Goal: Task Accomplishment & Management: Contribute content

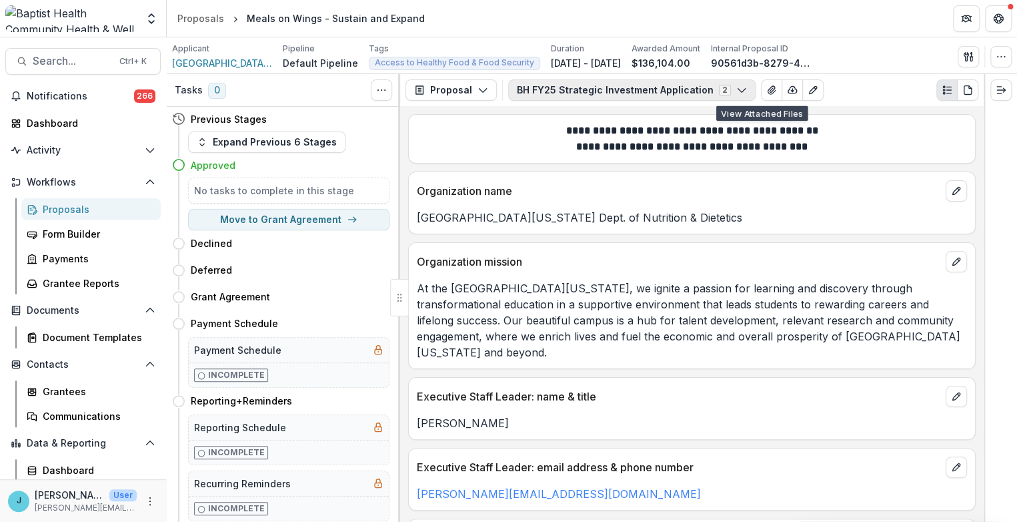
scroll to position [2979, 0]
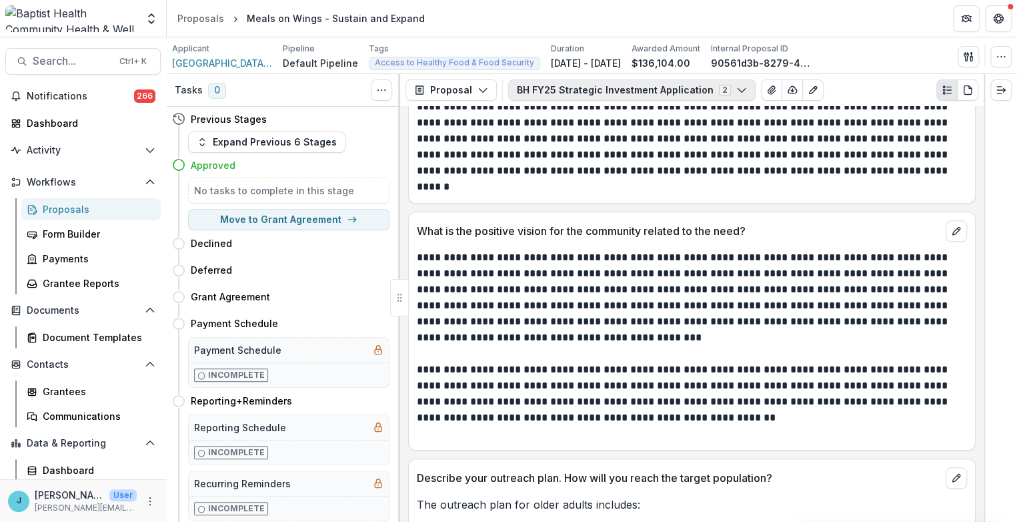
click at [736, 89] on icon "button" at bounding box center [741, 90] width 11 height 11
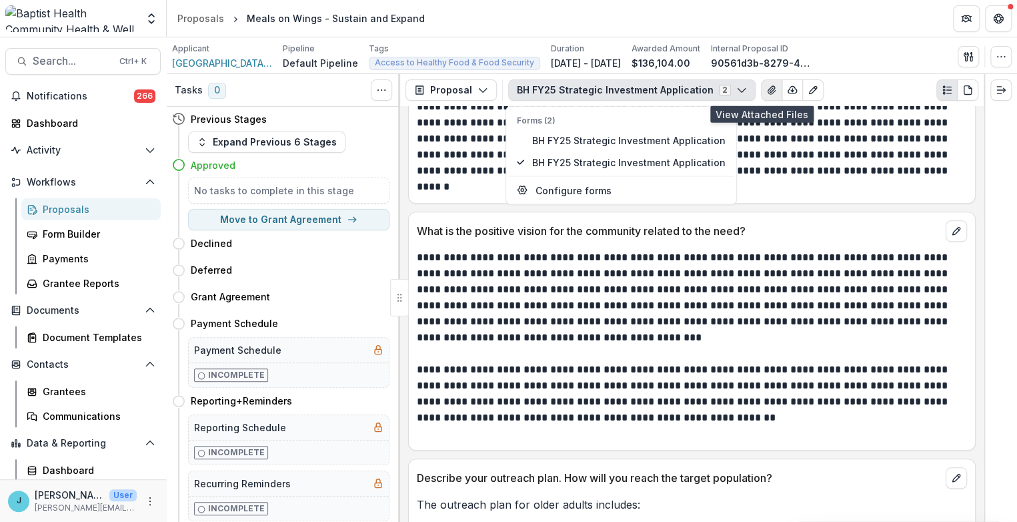
click at [766, 87] on icon "View Attached Files" at bounding box center [771, 90] width 11 height 11
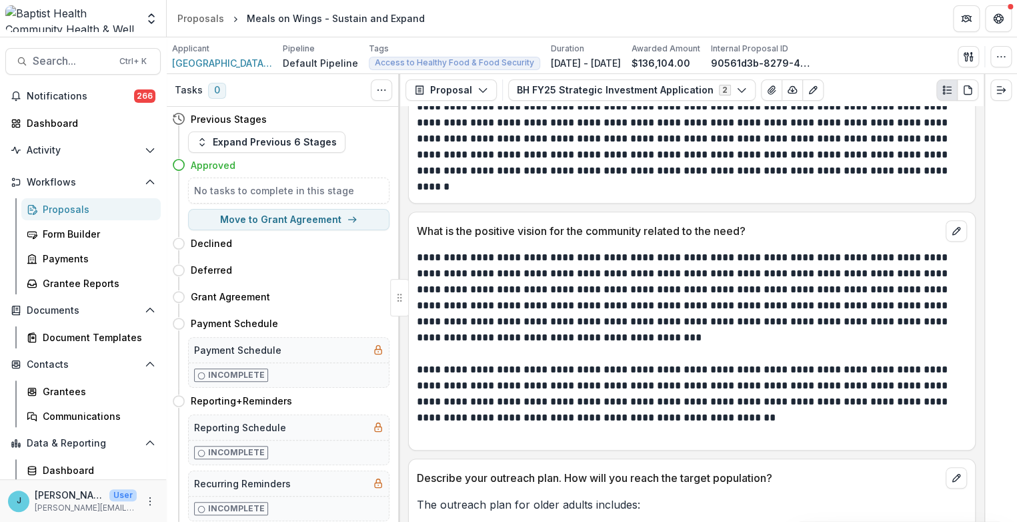
scroll to position [135, 0]
click at [82, 207] on div "Proposals" at bounding box center [96, 209] width 107 height 14
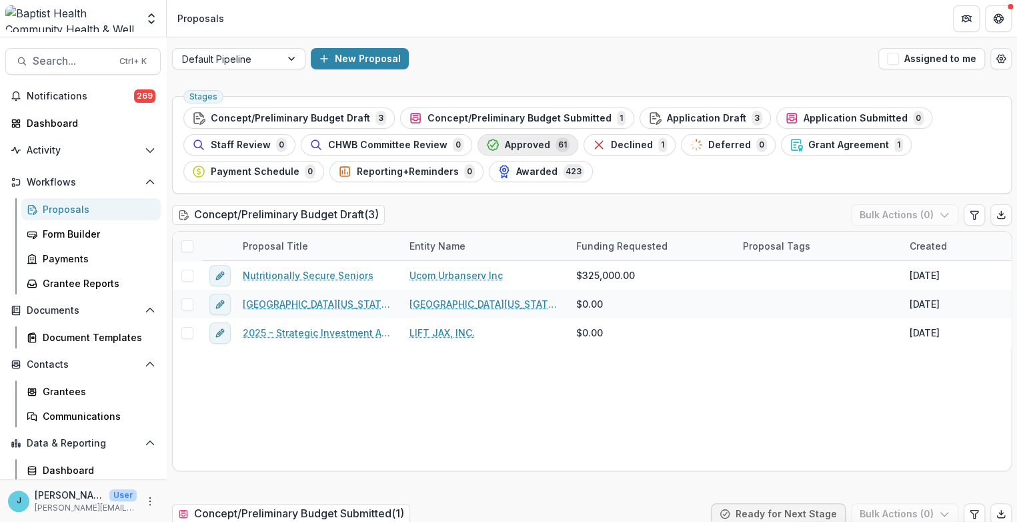
click at [527, 145] on span "Approved" at bounding box center [527, 144] width 45 height 11
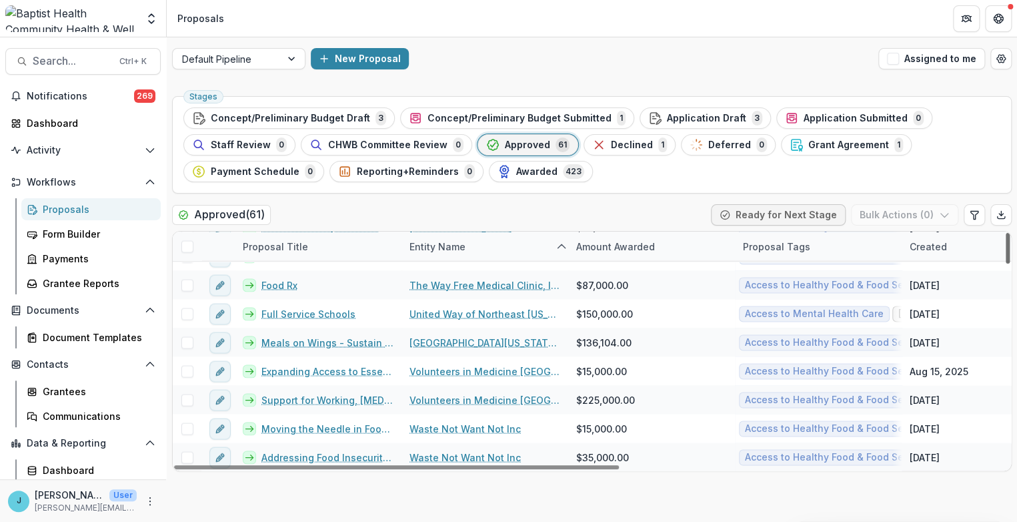
scroll to position [1298, 0]
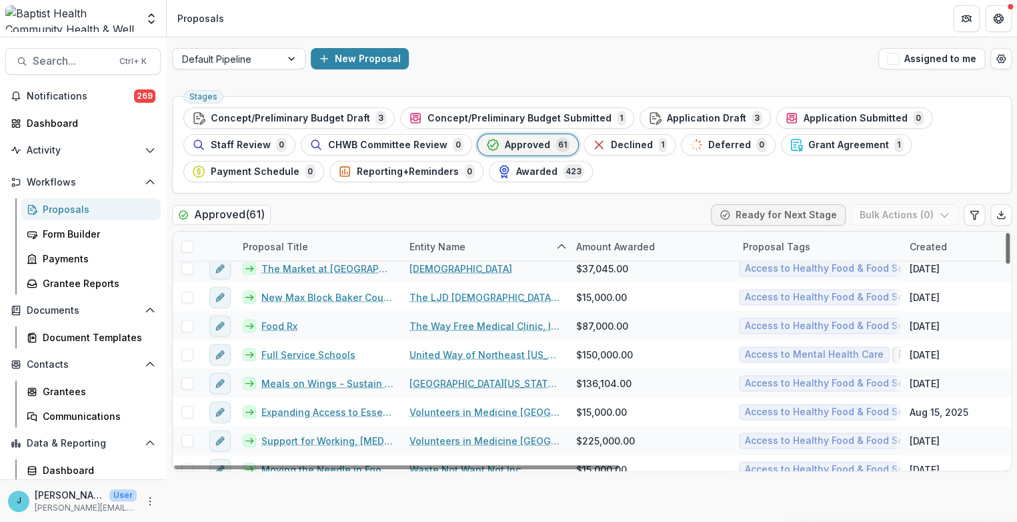
drag, startPoint x: 1007, startPoint y: 310, endPoint x: 1008, endPoint y: 411, distance: 101.4
click at [1008, 263] on div at bounding box center [1008, 248] width 4 height 31
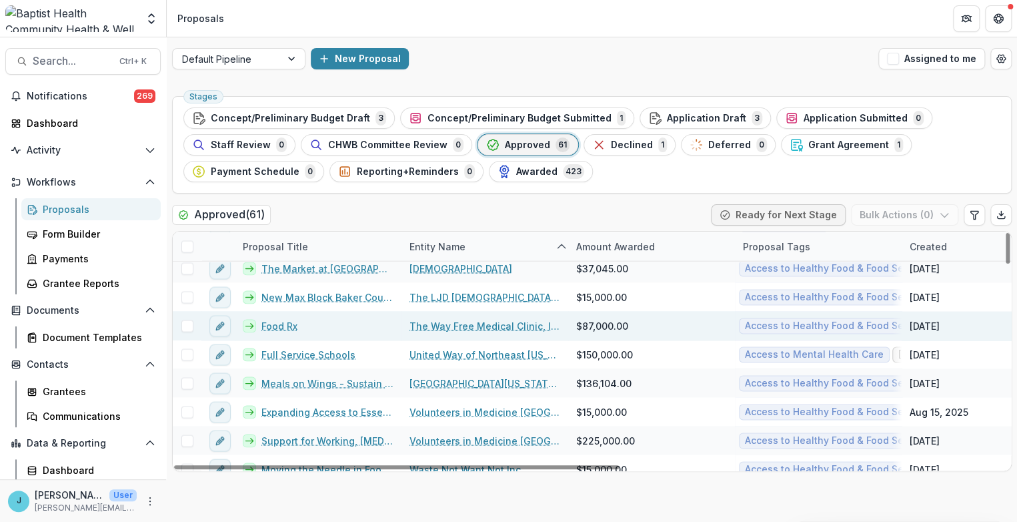
click at [278, 319] on link "Food Rx" at bounding box center [279, 325] width 36 height 14
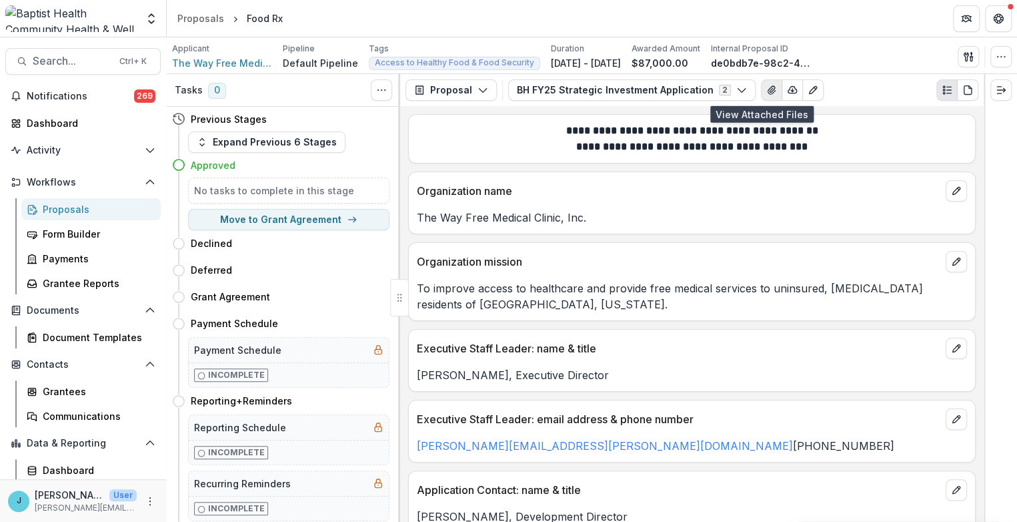
click at [766, 90] on icon "View Attached Files" at bounding box center [771, 90] width 11 height 11
click at [217, 59] on span "The Way Free Medical Clinic, Inc." at bounding box center [222, 63] width 100 height 14
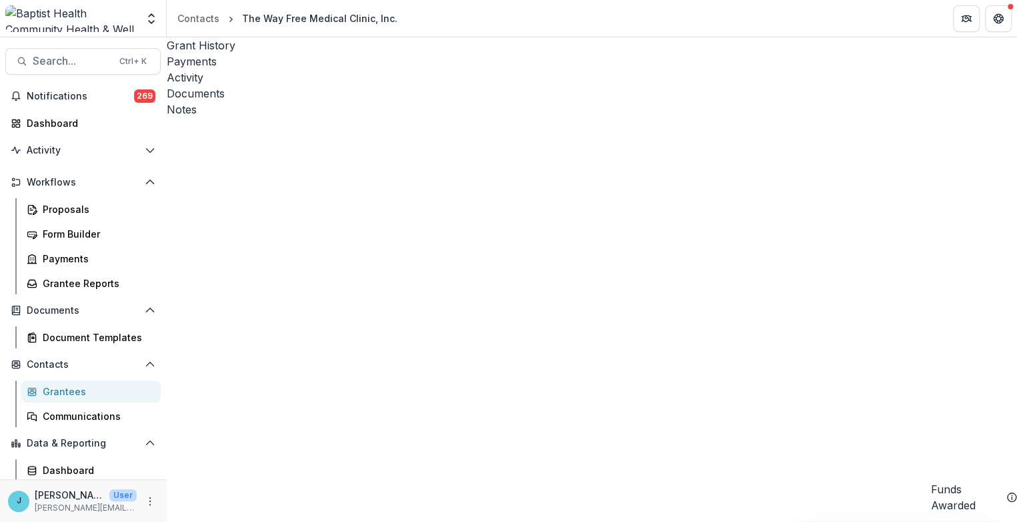
click at [397, 85] on div "Documents" at bounding box center [592, 93] width 850 height 16
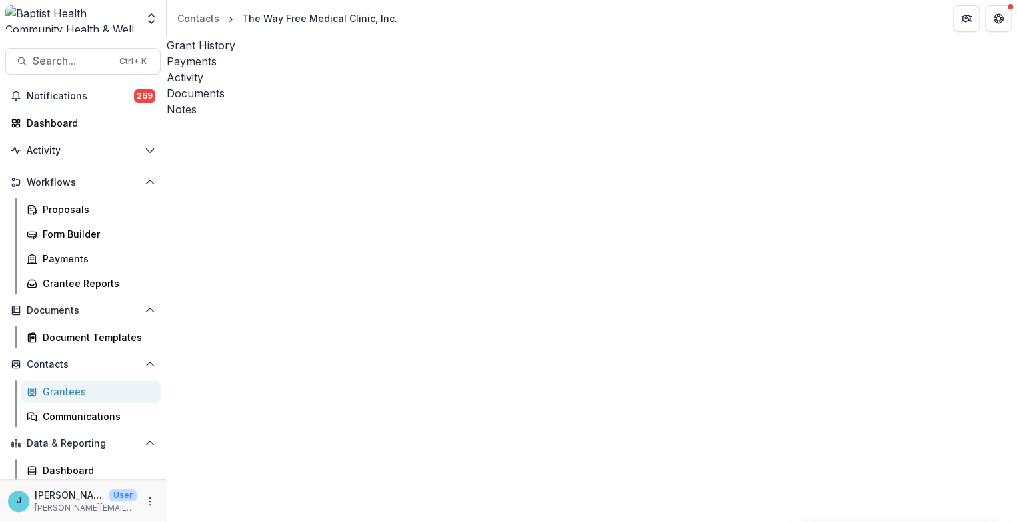
click at [445, 101] on div "Notes" at bounding box center [592, 109] width 850 height 16
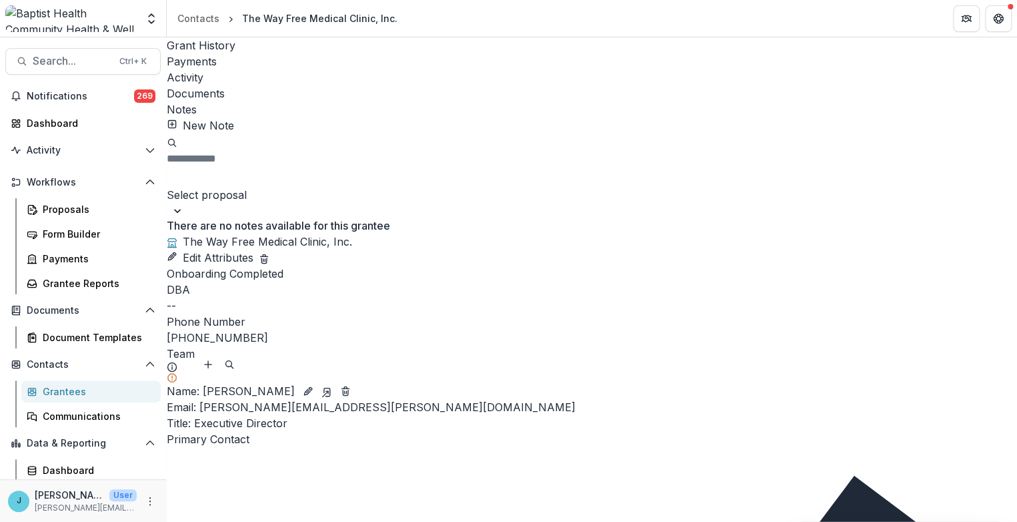
click at [177, 119] on icon "button" at bounding box center [172, 124] width 11 height 11
click at [390, 85] on div "Documents" at bounding box center [592, 93] width 850 height 16
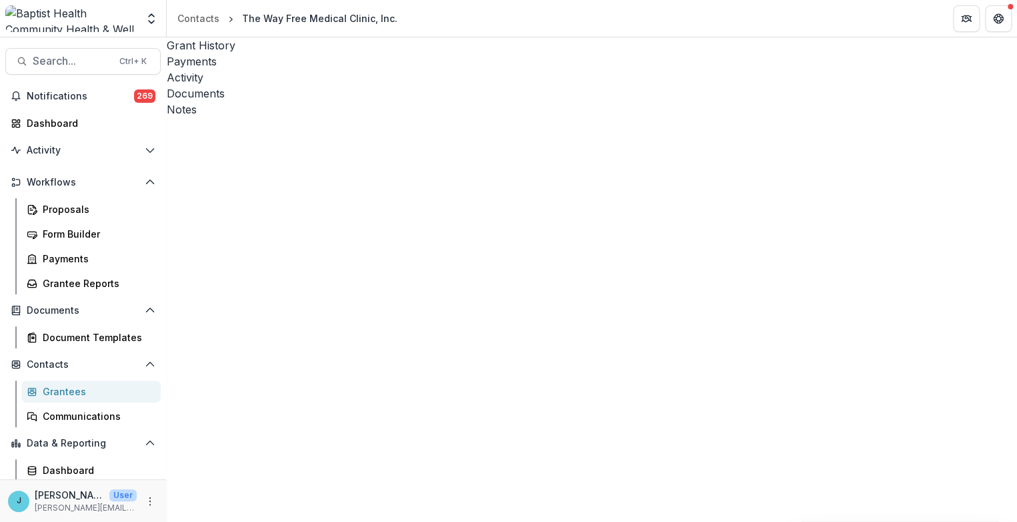
click at [335, 69] on div "Activity" at bounding box center [592, 77] width 850 height 16
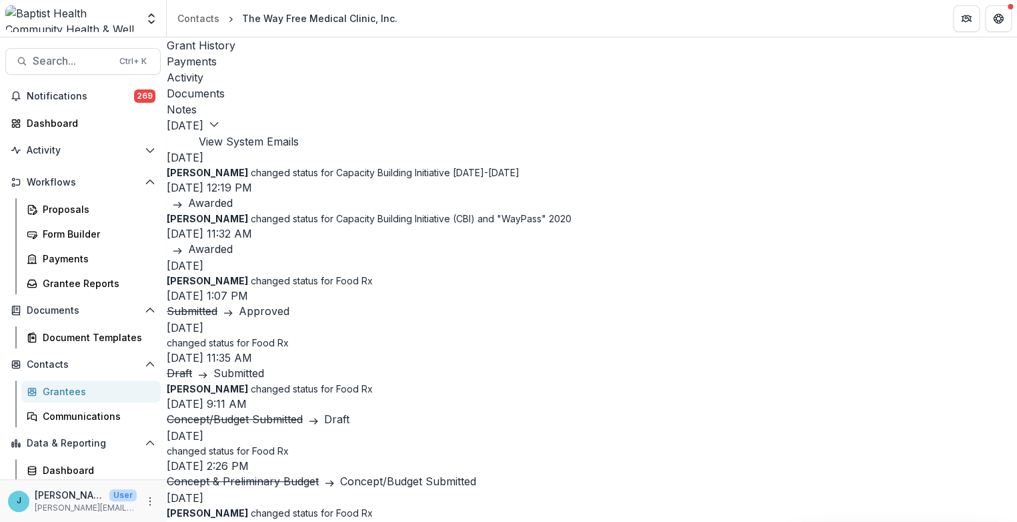
click at [299, 133] on button "View System Emails" at bounding box center [249, 141] width 100 height 16
click at [442, 101] on div "Notes" at bounding box center [592, 109] width 850 height 16
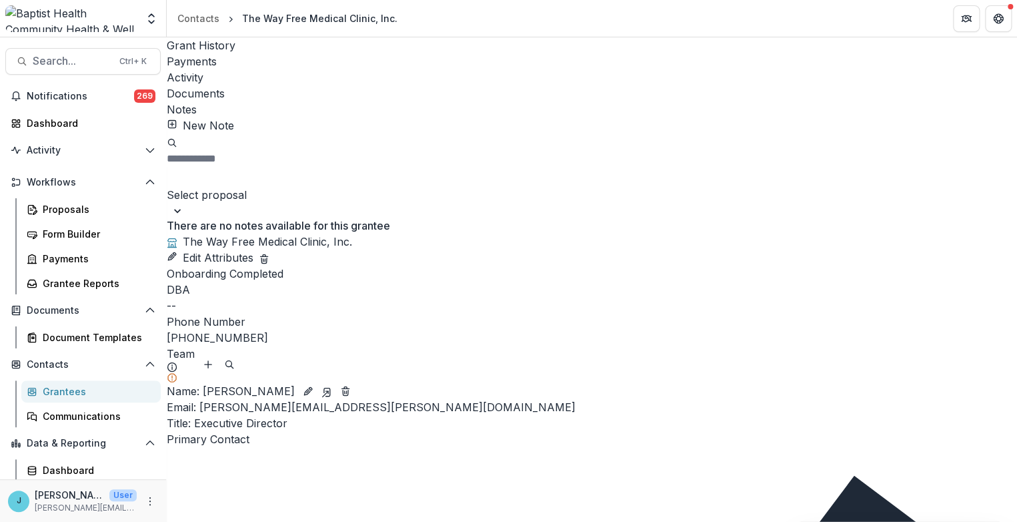
click at [175, 120] on rect "button" at bounding box center [171, 123] width 7 height 7
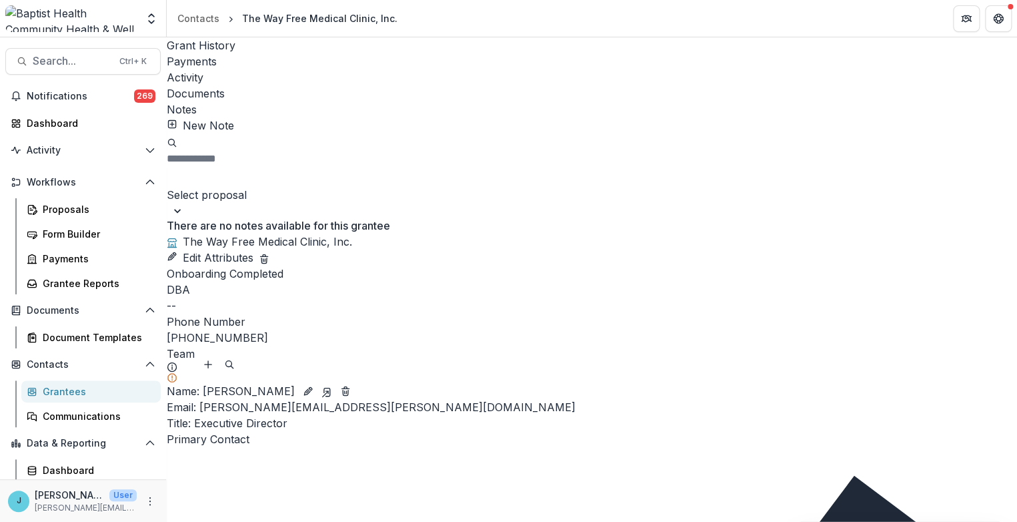
drag, startPoint x: 660, startPoint y: 458, endPoint x: 467, endPoint y: 353, distance: 220.2
